Goal: Task Accomplishment & Management: Use online tool/utility

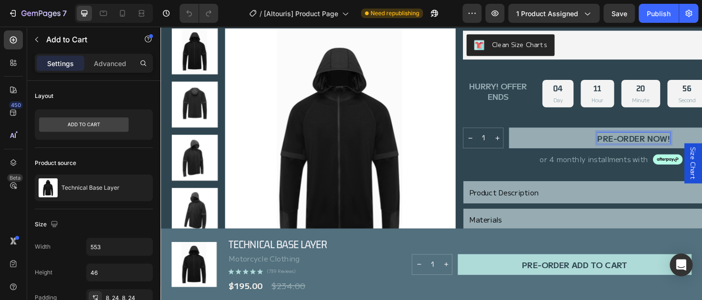
scroll to position [308, 0]
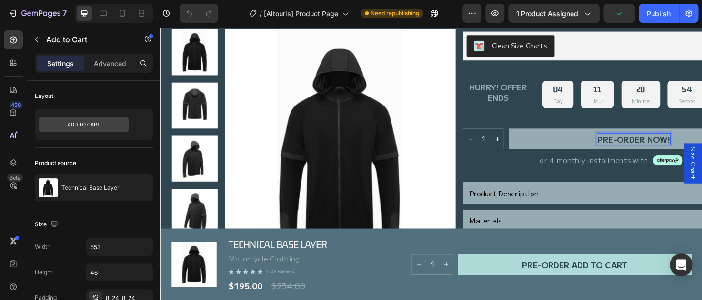
click at [697, 142] on p "PRE-ORDER NOW!" at bounding box center [659, 144] width 77 height 11
click at [527, 134] on button "PRE-ORDER NOW!" at bounding box center [658, 145] width 263 height 22
click at [527, 134] on button "PRE-ORDER NOW! sTock" at bounding box center [658, 145] width 263 height 22
click at [527, 134] on button "PRE-ORDER NOW! sTock arriving" at bounding box center [658, 145] width 263 height 22
click at [527, 134] on button "PRE-ORDER NOW! sTock arriving 2" at bounding box center [658, 145] width 263 height 22
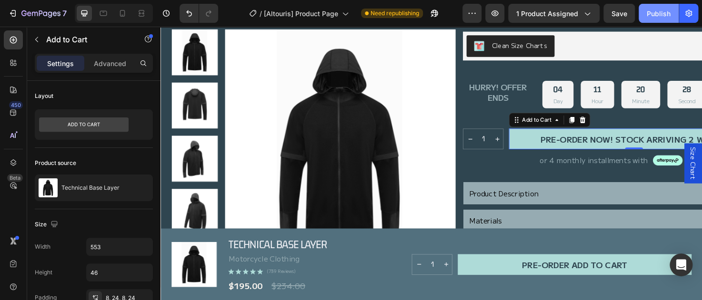
click at [655, 9] on div "Publish" at bounding box center [658, 14] width 24 height 10
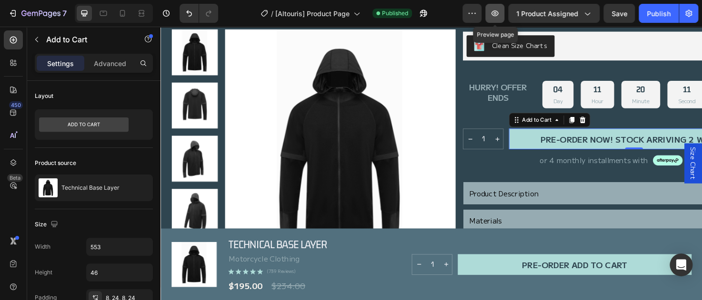
click at [496, 19] on button "button" at bounding box center [494, 13] width 19 height 19
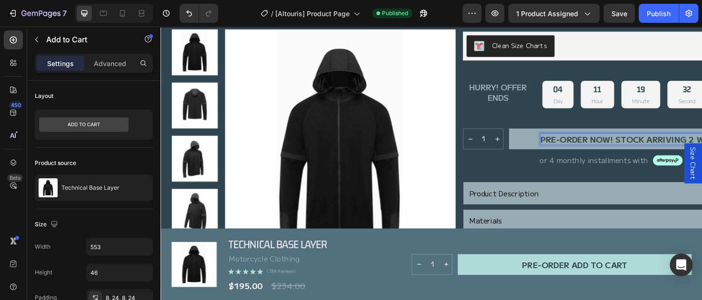
click at [641, 143] on p "PRE-ORDER NOW! sTock arriving 2 weeks!" at bounding box center [659, 144] width 197 height 11
click at [527, 134] on button "PRE-ORDER NOW! NewsTock arriving 2 weeks!" at bounding box center [658, 145] width 263 height 22
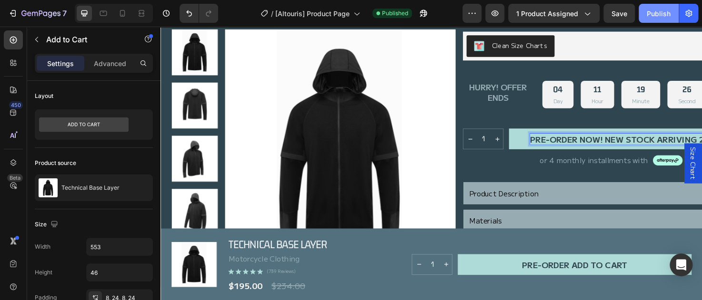
click at [652, 15] on div "Publish" at bounding box center [658, 14] width 24 height 10
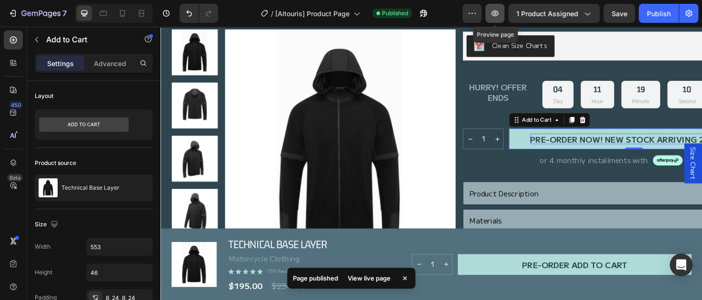
click at [498, 11] on icon "button" at bounding box center [494, 13] width 7 height 6
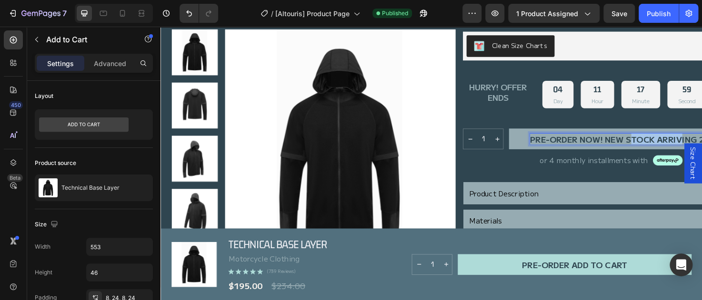
drag, startPoint x: 654, startPoint y: 145, endPoint x: 710, endPoint y: 138, distance: 56.6
click at [701, 138] on button "PRE-ORDER NOW! New sTock arriving 2 weeks!" at bounding box center [658, 145] width 263 height 22
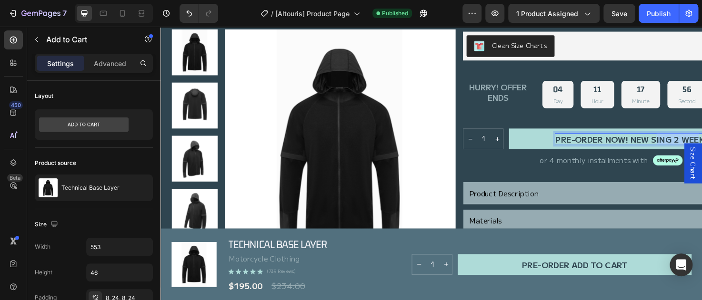
drag, startPoint x: 682, startPoint y: 143, endPoint x: 727, endPoint y: 143, distance: 45.2
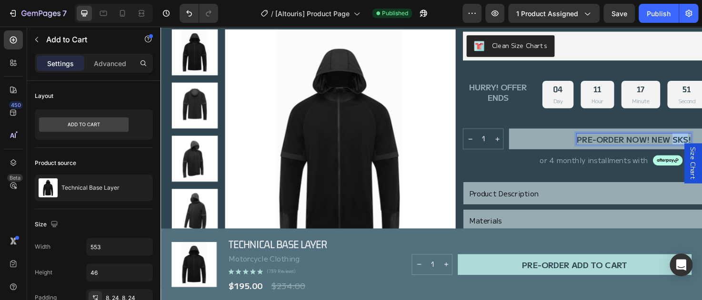
drag, startPoint x: 700, startPoint y: 145, endPoint x: 718, endPoint y: 144, distance: 18.1
click at [701, 144] on p "PRE-ORDER NOW! New sks!" at bounding box center [659, 144] width 120 height 11
click at [527, 134] on button "PRE-ORDER NOW! New Stcok!" at bounding box center [658, 145] width 263 height 22
click at [527, 134] on button "PRE-ORDER NOW! New Stcok Oct!" at bounding box center [658, 145] width 263 height 22
click at [697, 145] on p "PRE-ORDER NOW! New Stcok [DATE]!" at bounding box center [659, 144] width 167 height 11
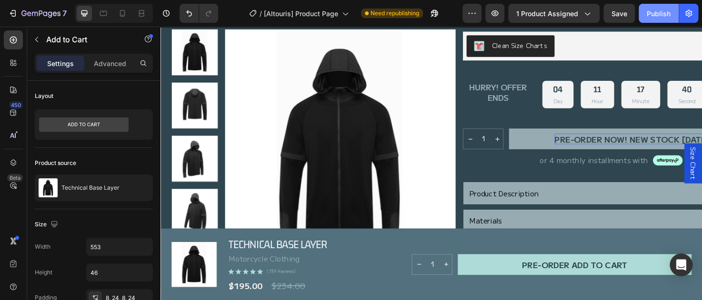
click at [652, 18] on div "Publish" at bounding box center [658, 14] width 24 height 10
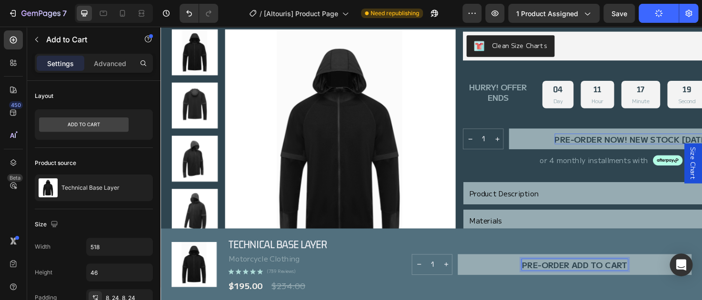
drag, startPoint x: 589, startPoint y: 278, endPoint x: 637, endPoint y: 276, distance: 48.1
drag, startPoint x: 637, startPoint y: 276, endPoint x: 658, endPoint y: 277, distance: 20.9
click at [658, 277] on button "PRE-ORDER Add to cart" at bounding box center [597, 278] width 247 height 22
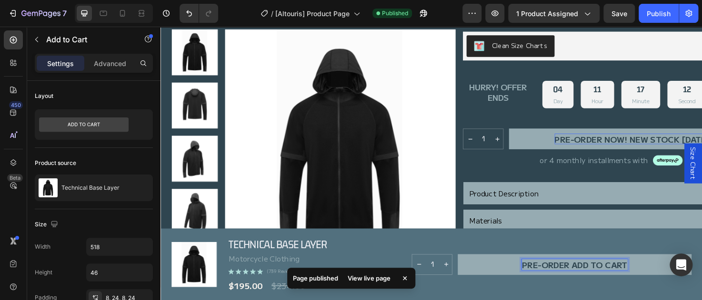
click at [589, 277] on p "PRE-ORDER Add to cart" at bounding box center [596, 277] width 111 height 11
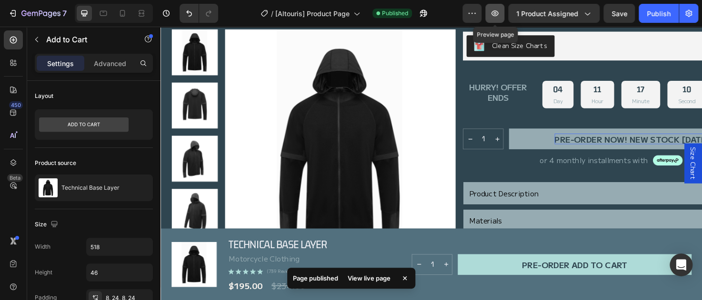
click at [499, 10] on icon "button" at bounding box center [495, 14] width 10 height 10
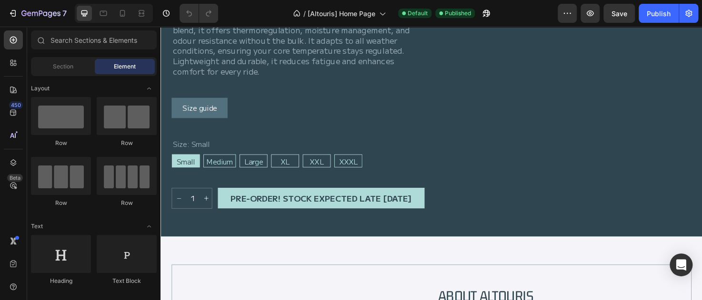
scroll to position [543, 0]
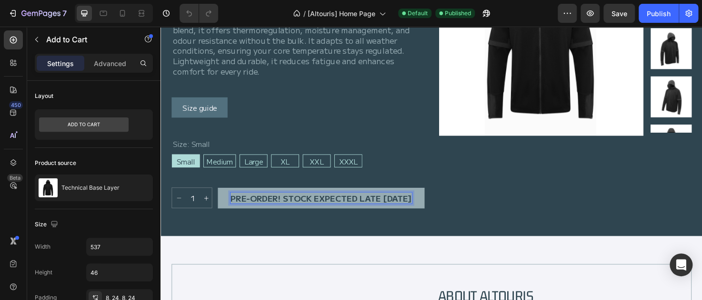
click at [343, 211] on p "PRE-ORDER! Stock expected LATE [DATE]" at bounding box center [329, 207] width 191 height 11
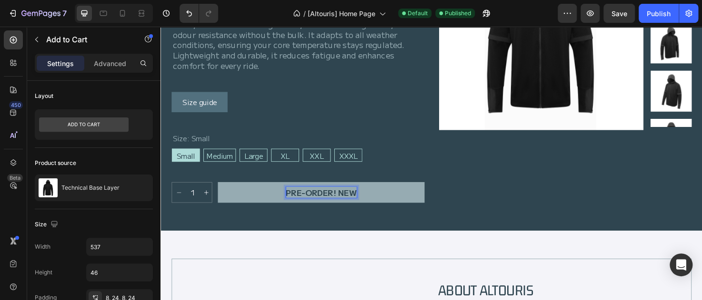
click at [220, 191] on button "PRE-ORDER! New" at bounding box center [329, 202] width 218 height 22
click at [220, 191] on button "PRE-ORDER! New stock" at bounding box center [329, 202] width 218 height 22
click at [220, 191] on button "PRE-ORDER! New stock Oct" at bounding box center [329, 202] width 218 height 22
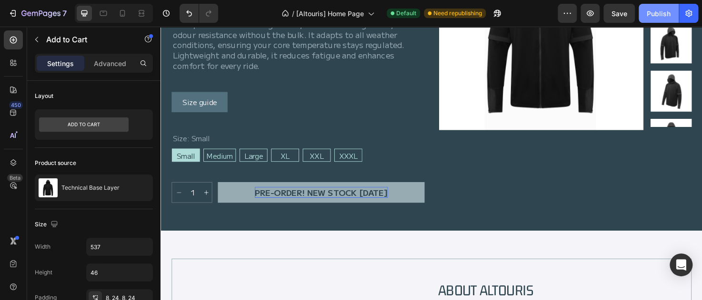
click at [656, 11] on div "Publish" at bounding box center [658, 14] width 24 height 10
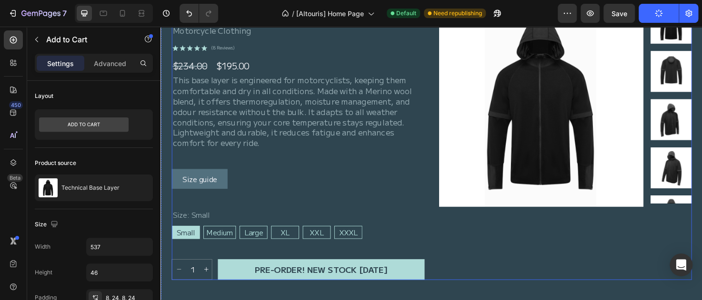
scroll to position [546, 0]
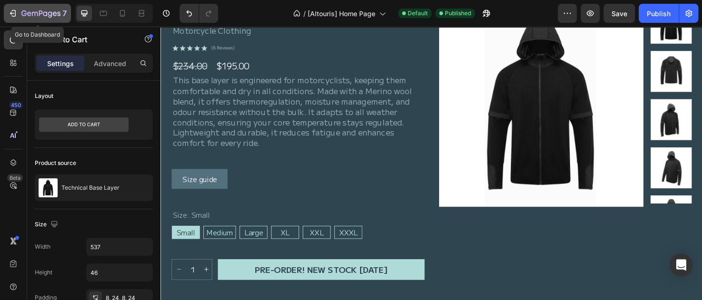
click at [42, 15] on icon "button" at bounding box center [40, 14] width 39 height 8
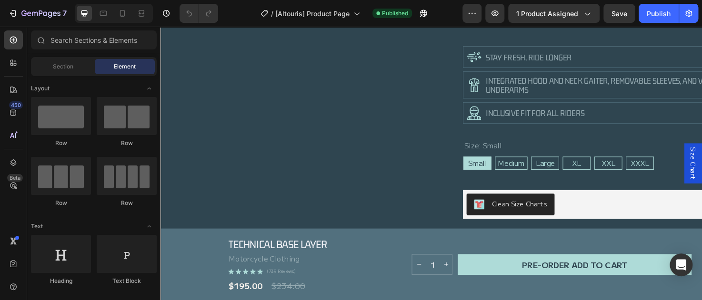
scroll to position [141, 0]
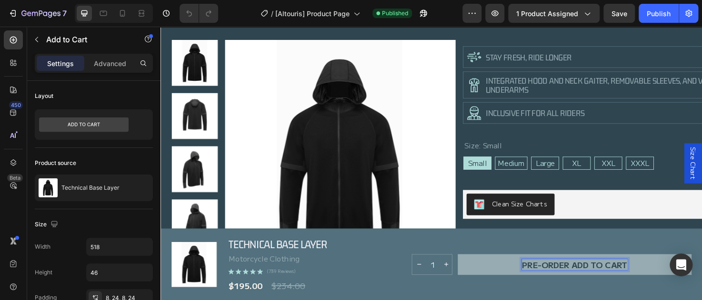
click at [644, 278] on p "PRE-ORDER Add to cart" at bounding box center [596, 277] width 111 height 11
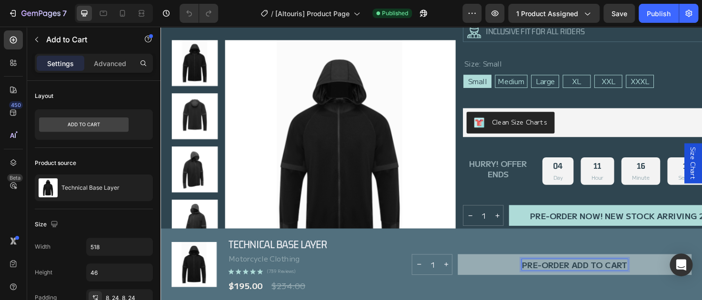
scroll to position [228, 0]
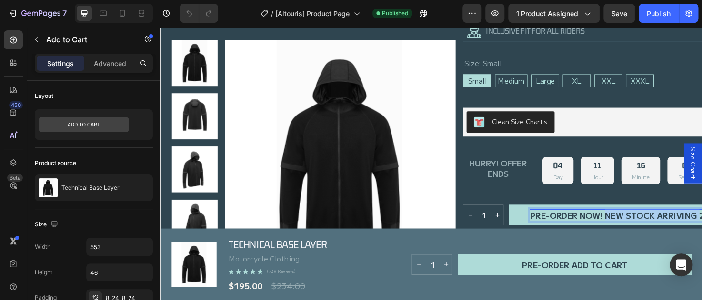
drag, startPoint x: 630, startPoint y: 223, endPoint x: 727, endPoint y: 226, distance: 97.1
click at [527, 215] on button "PRE-ORDER NOW! new2 weeks!" at bounding box center [658, 226] width 263 height 22
click at [527, 215] on button "PRE-ORDER NOW! new Stock2 weeks!" at bounding box center [658, 226] width 263 height 22
click at [527, 215] on button "PRE-ORDER NOW! new Stock Oct 2 weeks!" at bounding box center [658, 226] width 263 height 22
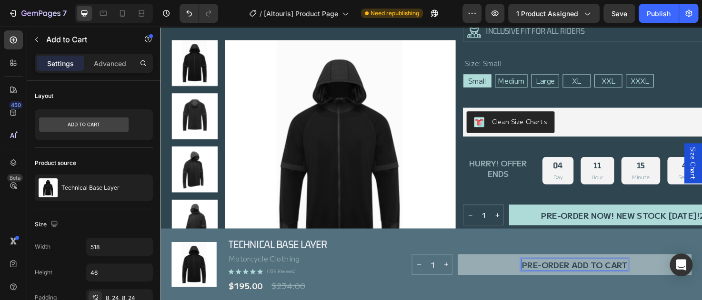
click at [643, 276] on p "PRE-ORDER Add to cart" at bounding box center [596, 277] width 111 height 11
click at [474, 267] on button "PRE-ORDER!" at bounding box center [597, 278] width 247 height 22
click at [474, 267] on button "PRE-ORDER! New" at bounding box center [597, 278] width 247 height 22
click at [474, 267] on button "PRE-ORDER! New stock" at bounding box center [597, 278] width 247 height 22
click at [474, 267] on button "PRE-ORDER! New stock Oct" at bounding box center [597, 278] width 247 height 22
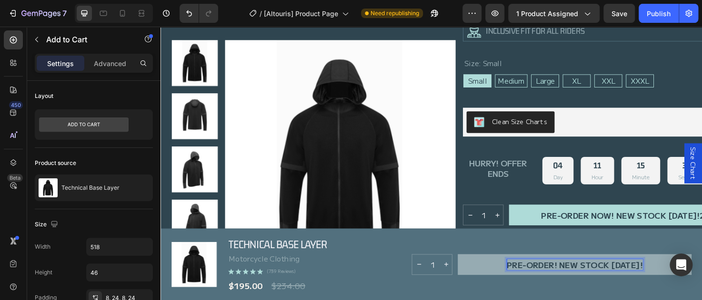
scroll to position [242, 0]
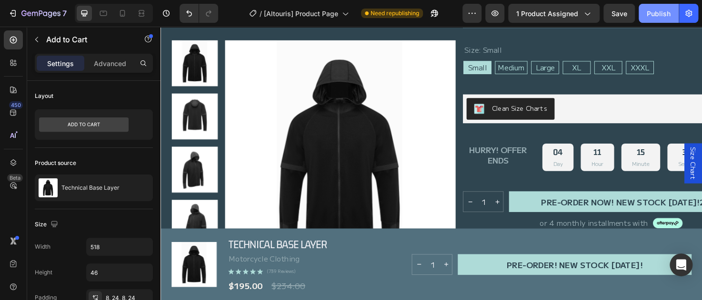
click at [650, 12] on div "Publish" at bounding box center [658, 14] width 24 height 10
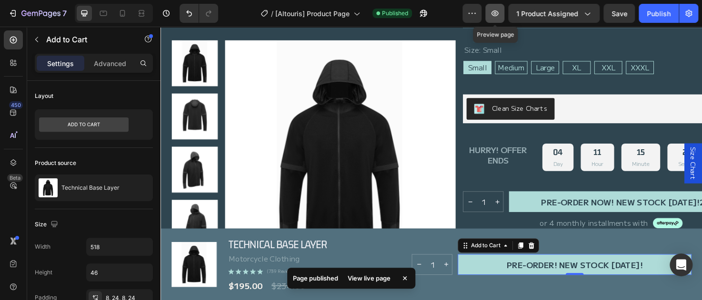
click at [496, 8] on button "button" at bounding box center [494, 13] width 19 height 19
